Goal: Contribute content: Contribute content

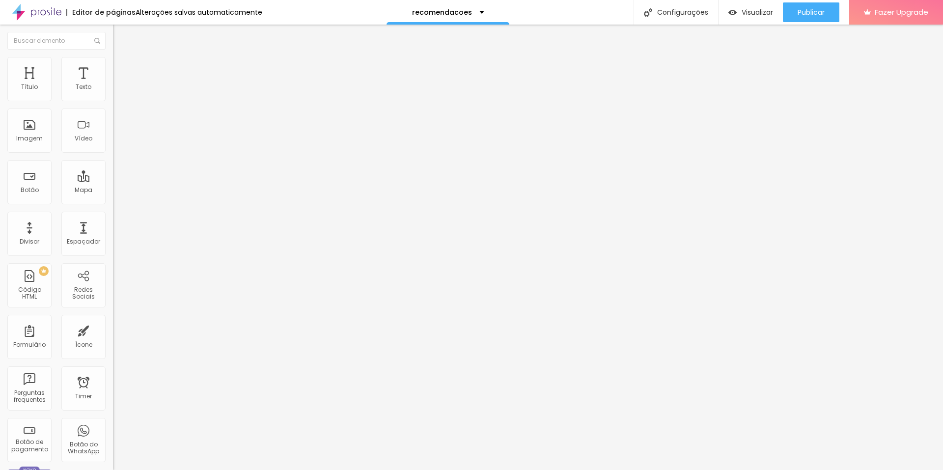
click at [113, 84] on img at bounding box center [116, 82] width 6 height 6
click at [113, 89] on span "Encaixotado" at bounding box center [132, 85] width 38 height 8
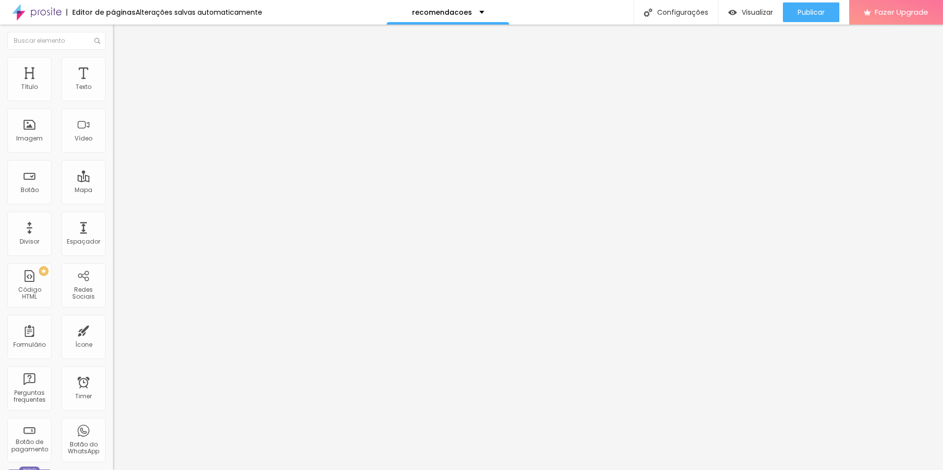
click at [113, 104] on div "Completo" at bounding box center [169, 101] width 113 height 6
click at [122, 69] on span "Avançado" at bounding box center [138, 73] width 32 height 8
type input "15"
type input "10"
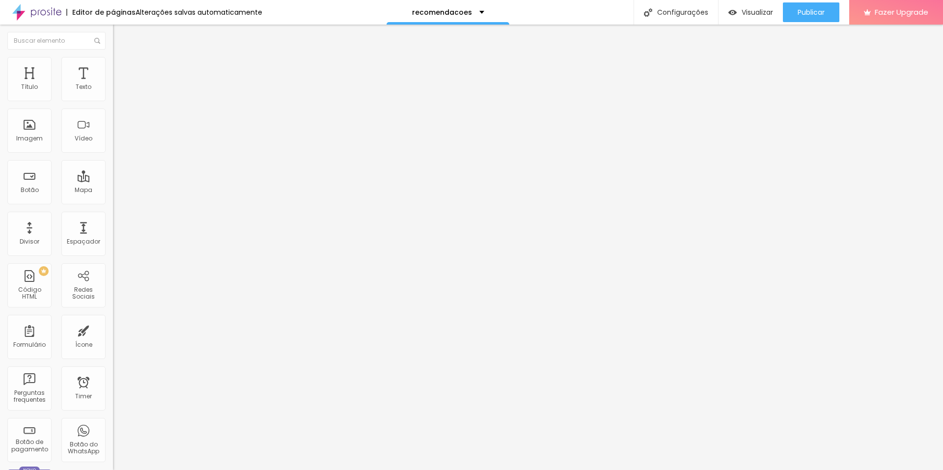
type input "10"
type input "5"
type input "0"
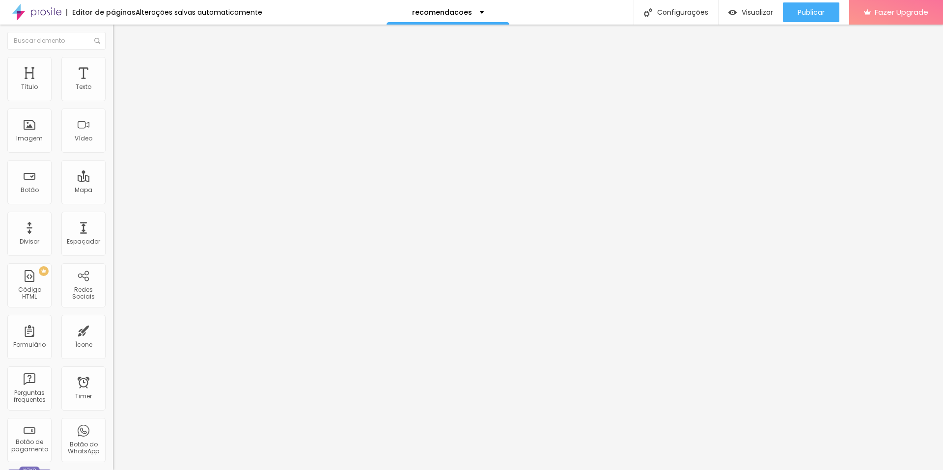
type input "5"
type input "10"
type input "15"
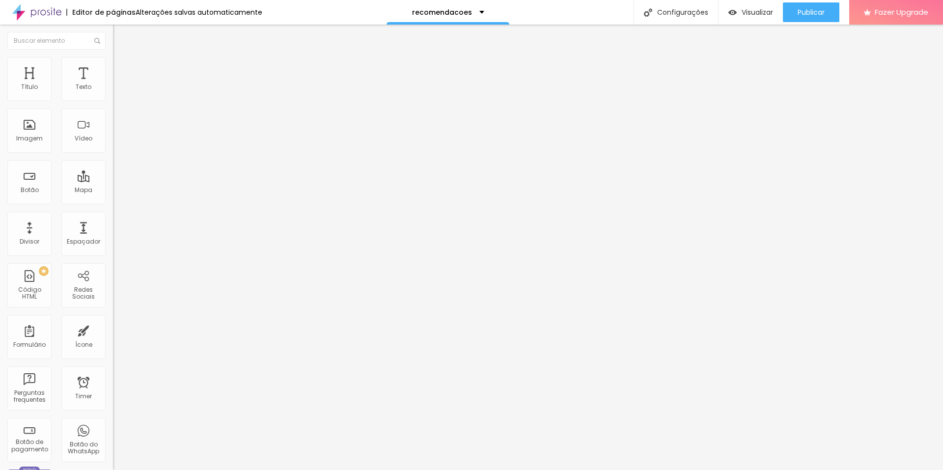
type input "15"
type input "20"
type input "25"
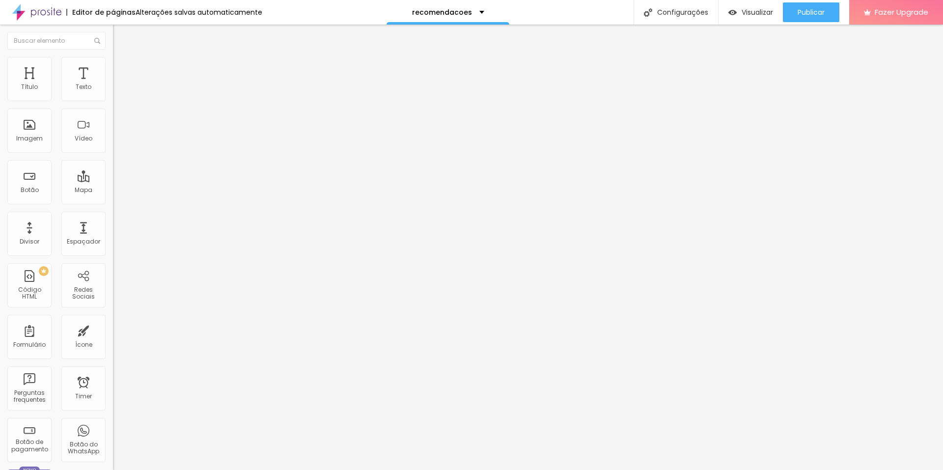
type input "20"
type input "15"
type input "10"
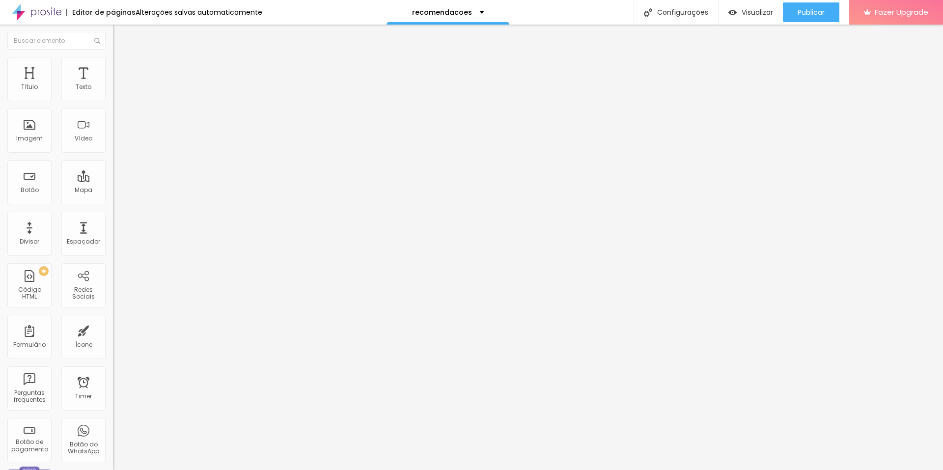
type input "10"
type input "5"
type input "0"
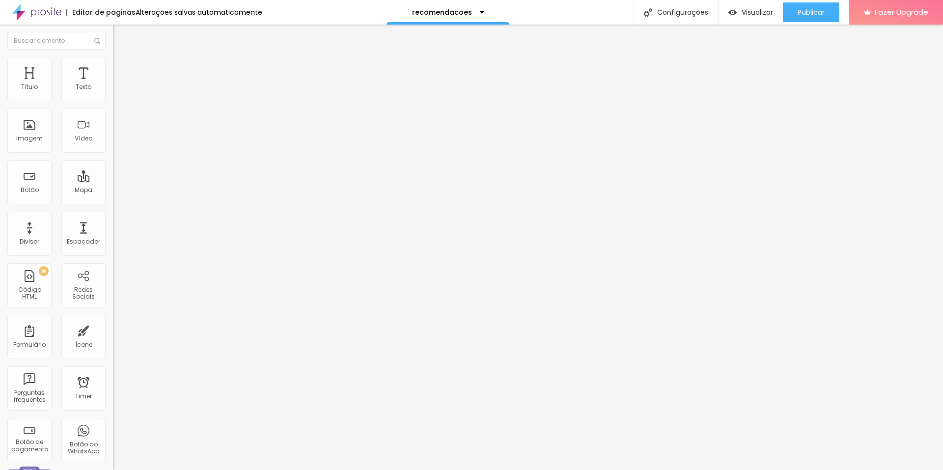
type input "5"
drag, startPoint x: 62, startPoint y: 99, endPoint x: 31, endPoint y: 97, distance: 31.0
type input "5"
click at [113, 191] on input "range" at bounding box center [144, 195] width 63 height 8
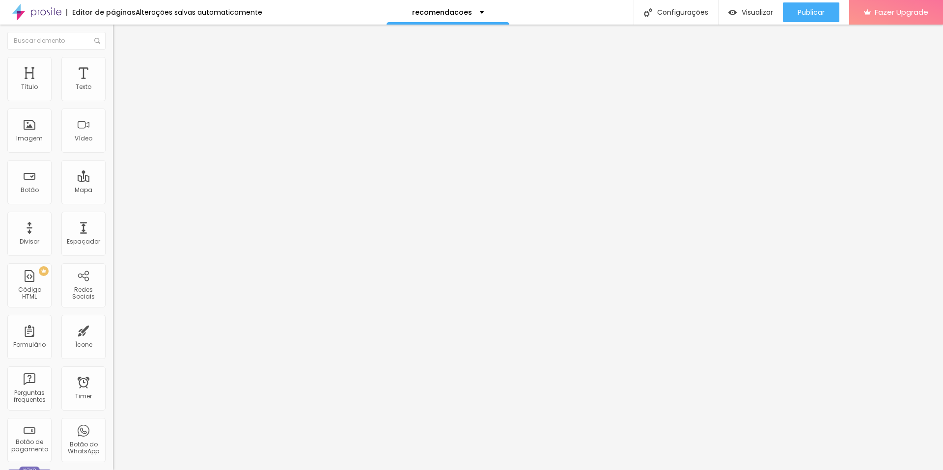
click at [122, 69] on span "Avançado" at bounding box center [138, 73] width 32 height 8
type input "15"
type input "10"
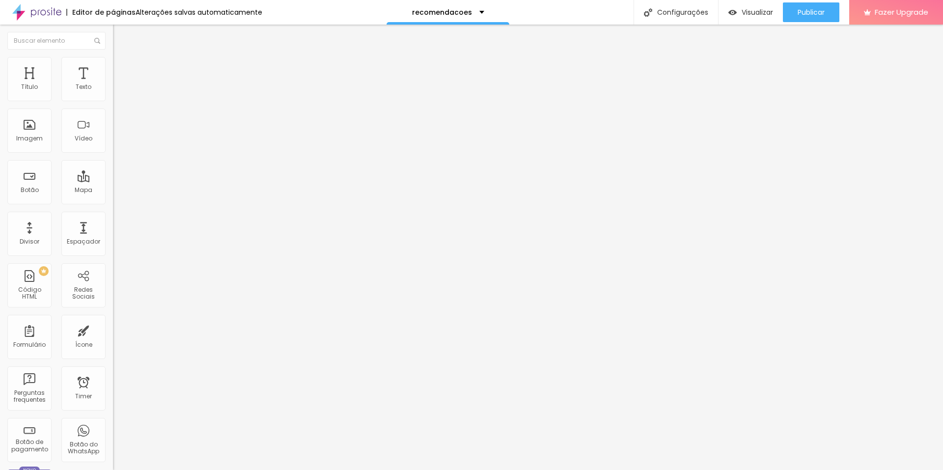
type input "5"
type input "0"
drag, startPoint x: 40, startPoint y: 96, endPoint x: 24, endPoint y: 98, distance: 16.8
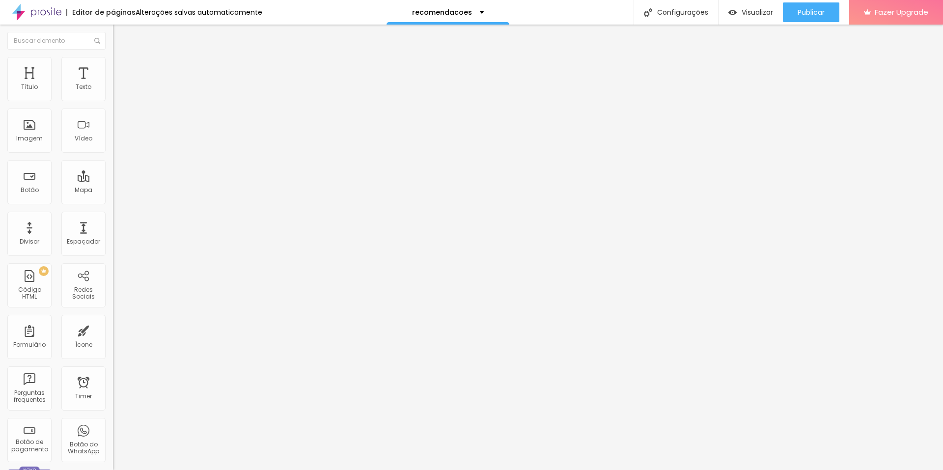
type input "0"
click at [113, 191] on input "range" at bounding box center [144, 195] width 63 height 8
click at [761, 12] on span "Visualizar" at bounding box center [757, 12] width 31 height 8
click at [113, 85] on div "10016 caracteres" at bounding box center [169, 79] width 113 height 13
click at [113, 84] on img at bounding box center [116, 82] width 6 height 6
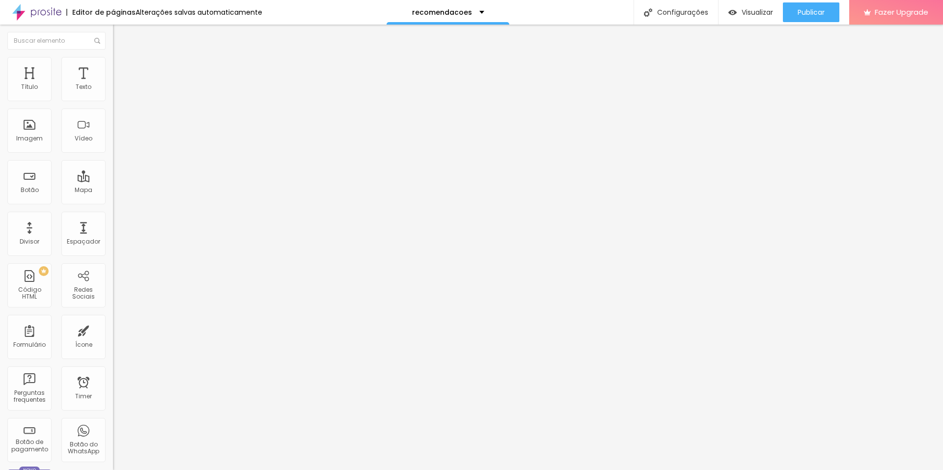
scroll to position [413, 0]
